Goal: Task Accomplishment & Management: Manage account settings

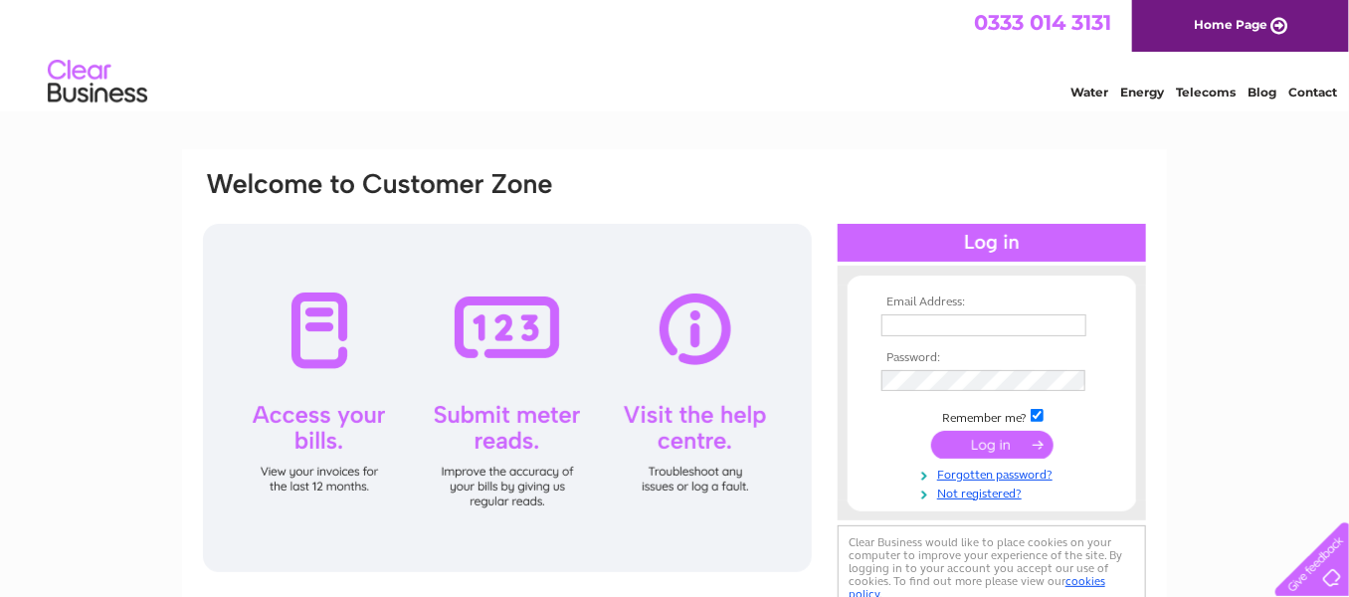
click at [992, 323] on input "text" at bounding box center [983, 325] width 205 height 22
type input "[EMAIL_ADDRESS][DOMAIN_NAME]"
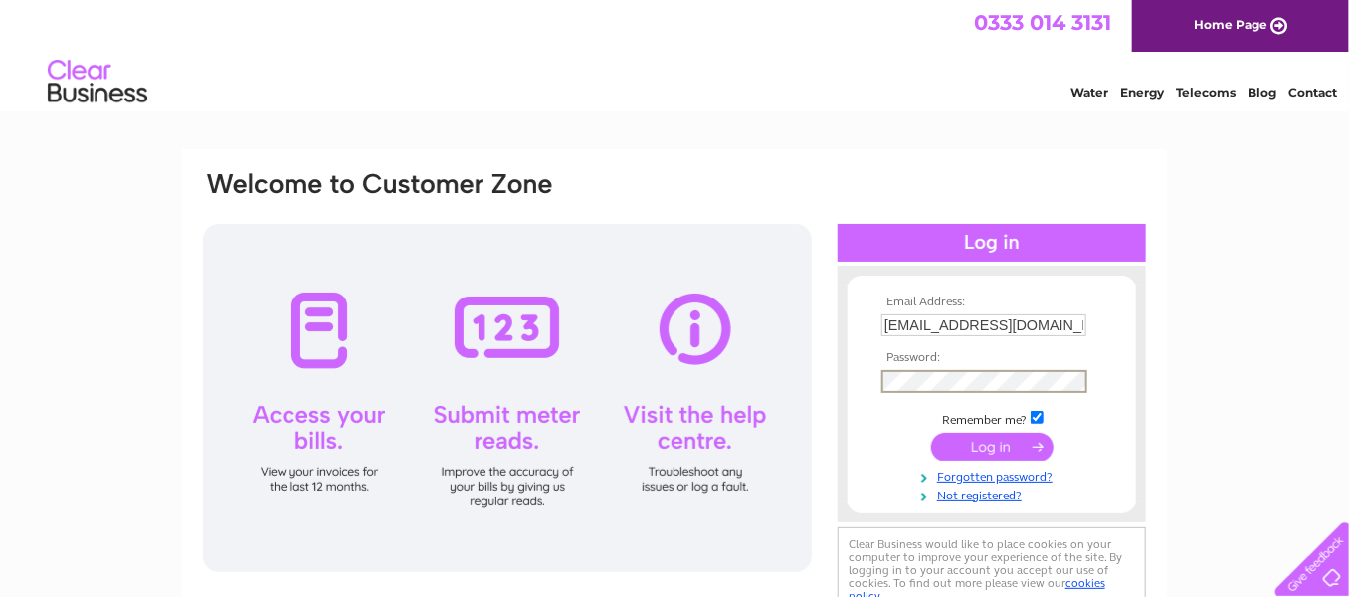
click at [931, 433] on input "submit" at bounding box center [992, 447] width 122 height 28
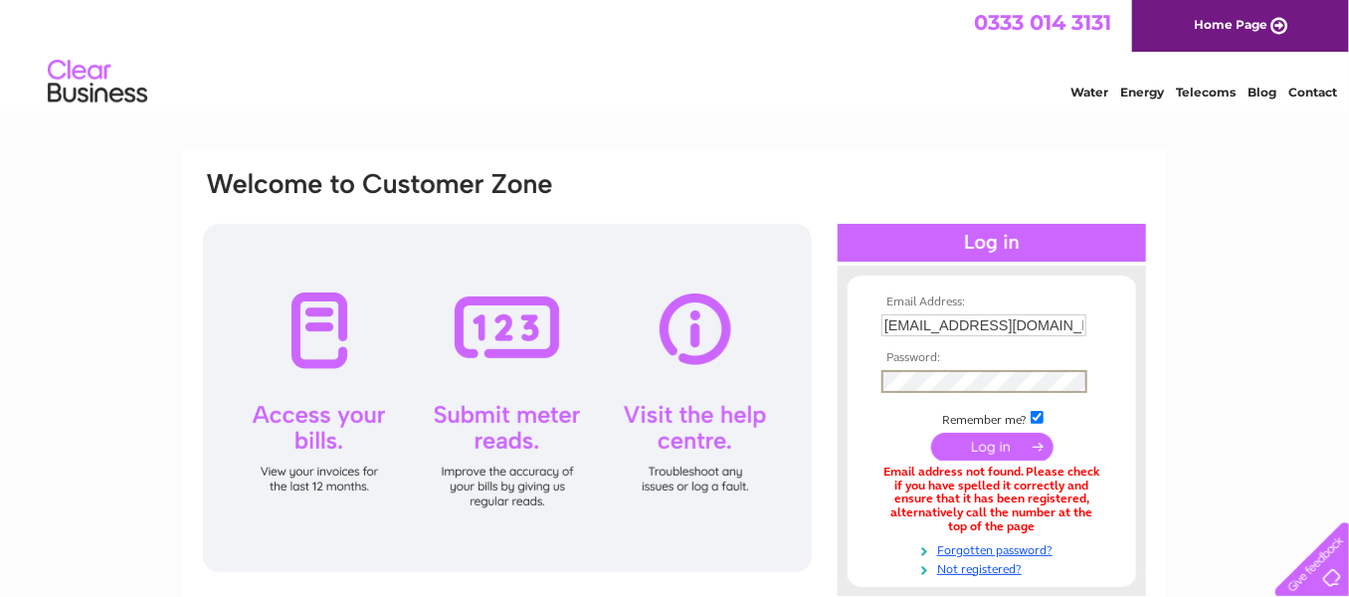
click at [943, 328] on input "[EMAIL_ADDRESS][DOMAIN_NAME]" at bounding box center [983, 325] width 205 height 22
drag, startPoint x: 787, startPoint y: 150, endPoint x: 754, endPoint y: 129, distance: 38.9
click at [786, 116] on html "0333 014 3131 Home Page Water Energy Telecoms Blog Contact" at bounding box center [674, 58] width 1349 height 116
